Goal: Find specific page/section: Find specific page/section

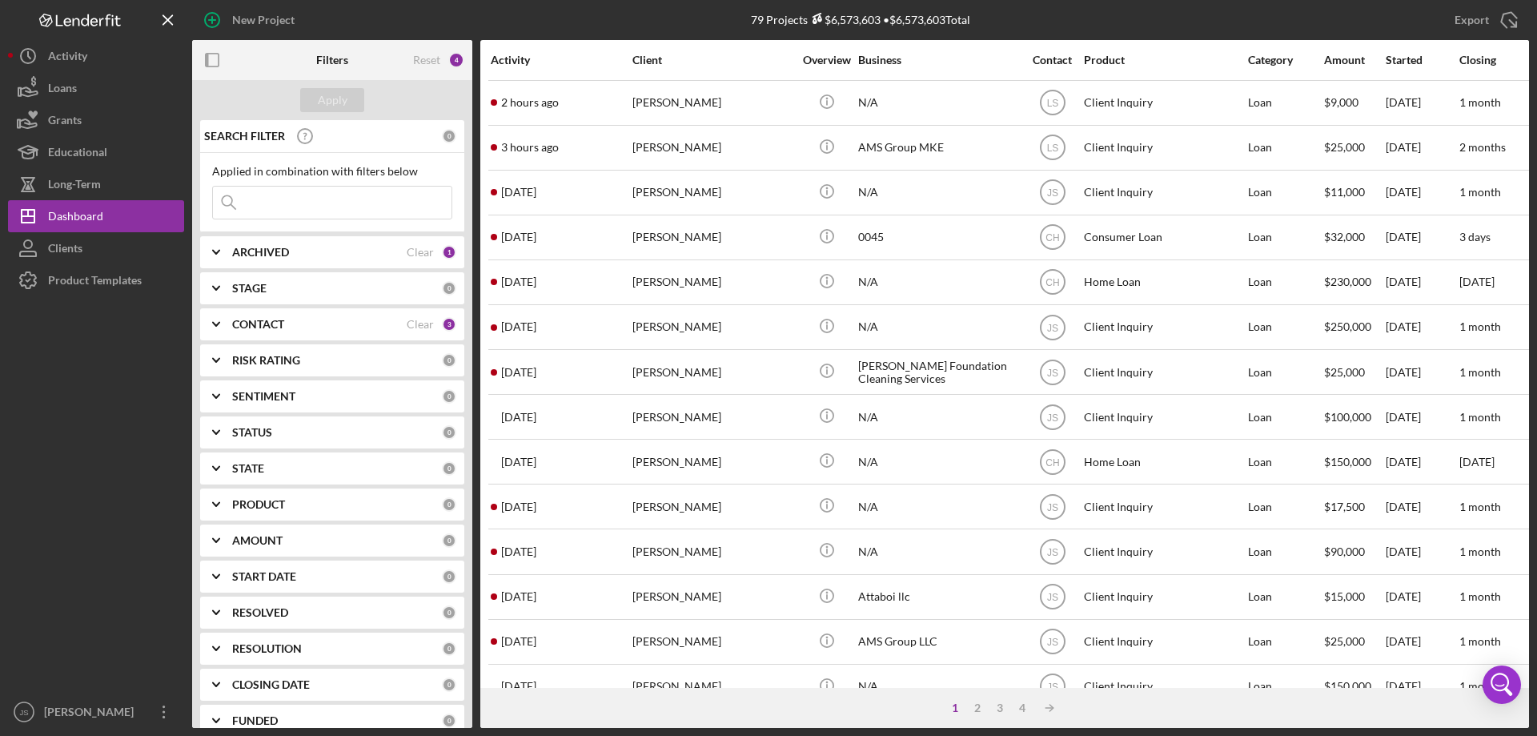
click at [274, 207] on input at bounding box center [332, 202] width 239 height 32
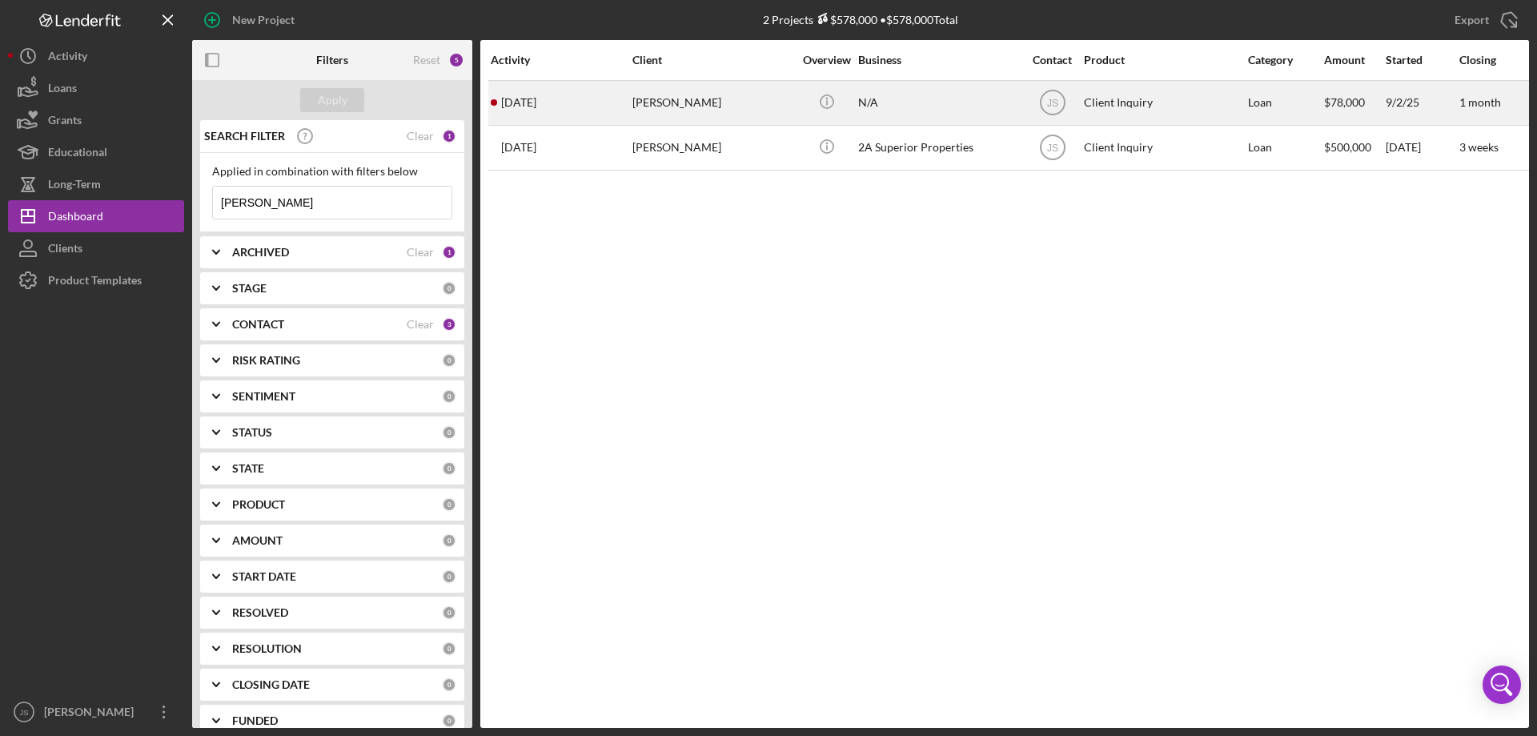
type input "[PERSON_NAME]"
click at [758, 101] on div "[PERSON_NAME]" at bounding box center [712, 103] width 160 height 42
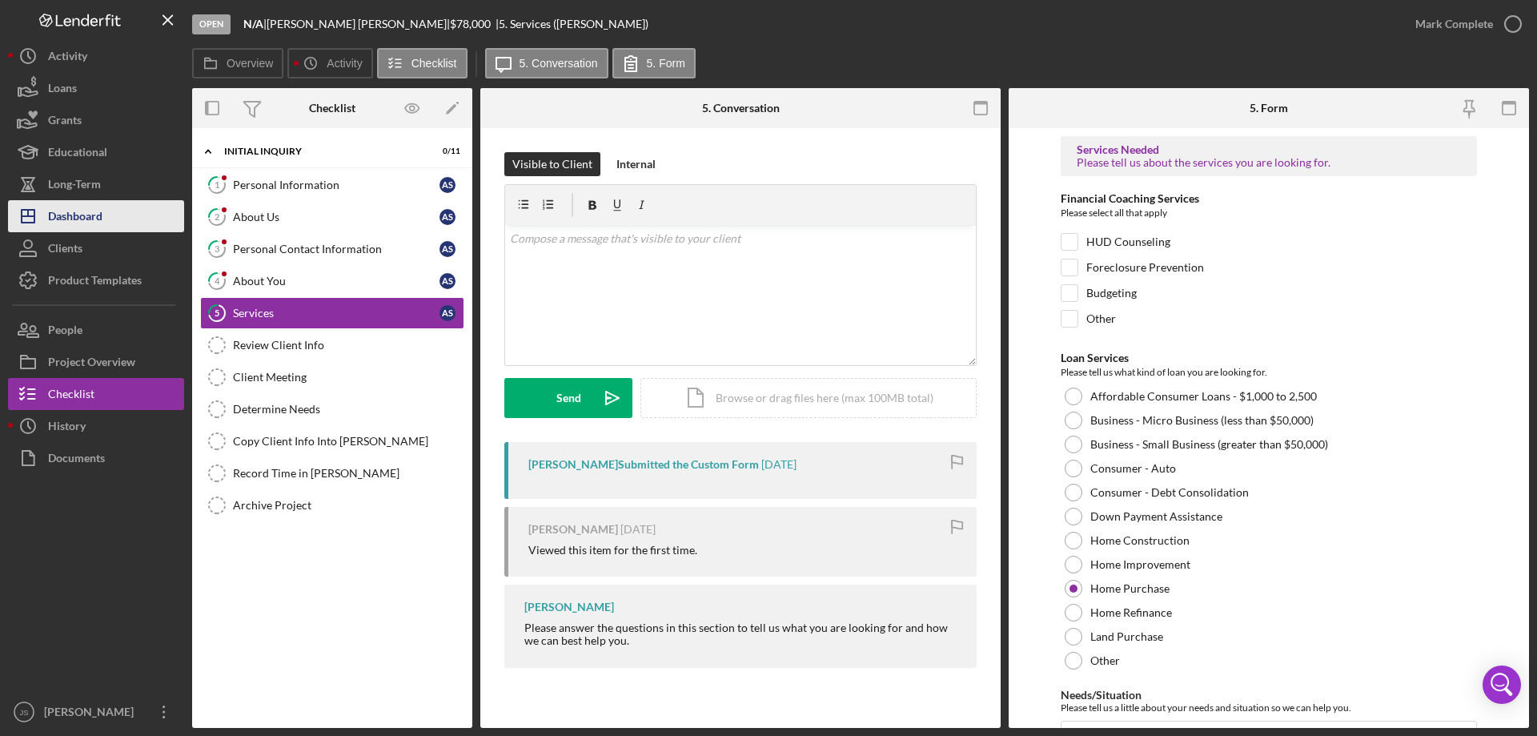
click at [103, 219] on button "Icon/Dashboard Dashboard" at bounding box center [96, 216] width 176 height 32
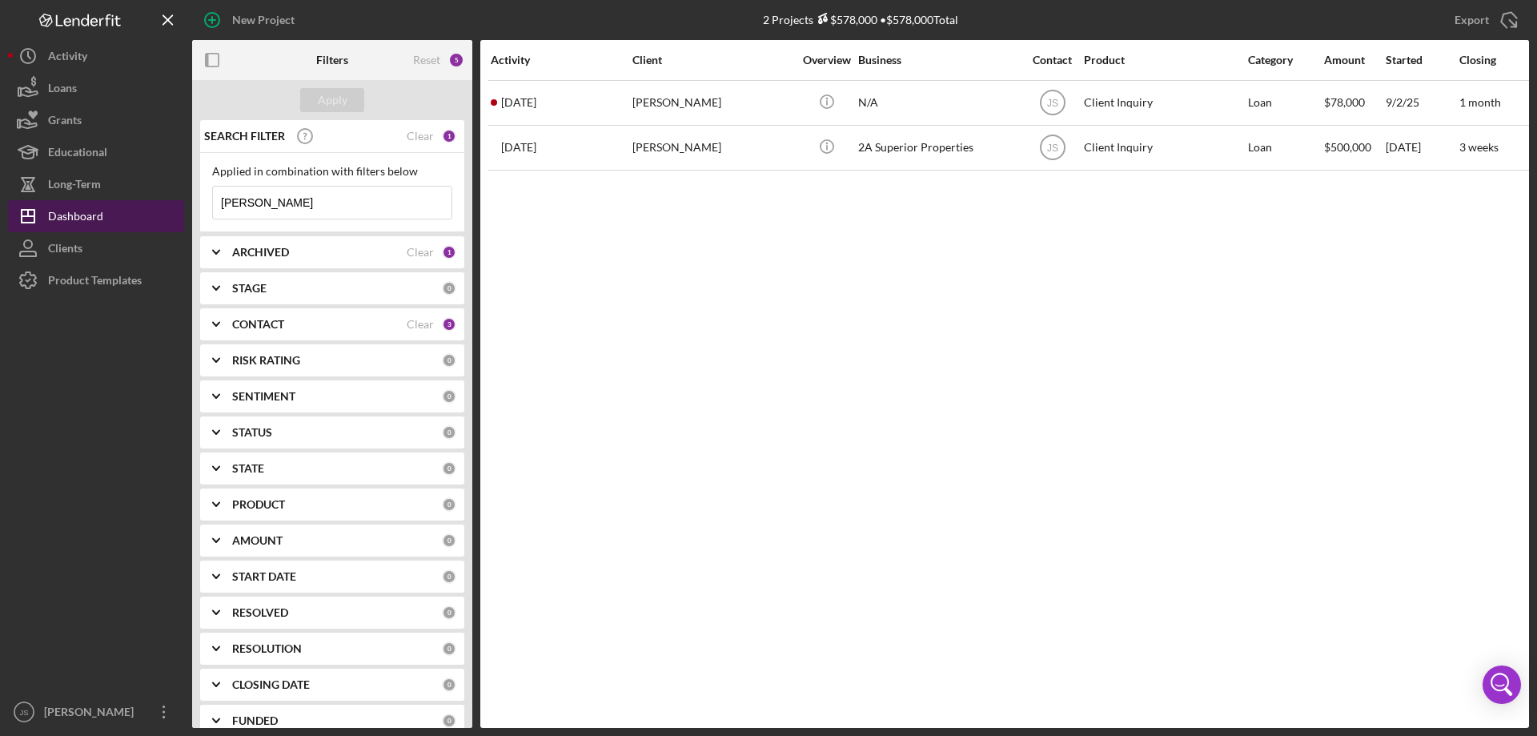
click at [110, 214] on button "Icon/Dashboard Dashboard" at bounding box center [96, 216] width 176 height 32
drag, startPoint x: 286, startPoint y: 204, endPoint x: 118, endPoint y: 190, distance: 167.9
click at [119, 190] on div "New Project 2 Projects $578,000 • $578,000 Total [PERSON_NAME] Export Icon/Expo…" at bounding box center [768, 364] width 1521 height 728
click at [344, 98] on div "Apply" at bounding box center [333, 100] width 30 height 24
